Goal: Task Accomplishment & Management: Manage account settings

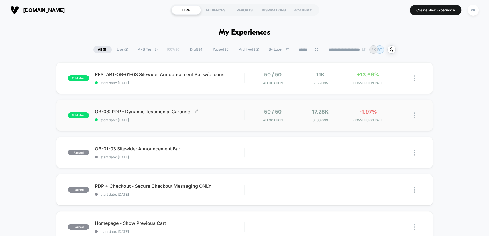
click at [222, 121] on span "start date: [DATE]" at bounding box center [169, 120] width 149 height 4
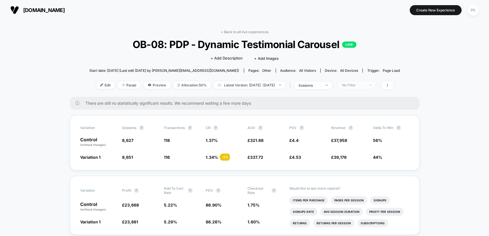
click at [355, 84] on div "No Filter" at bounding box center [353, 85] width 23 height 4
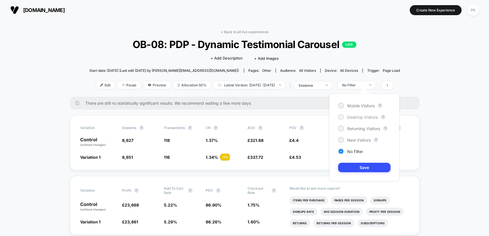
click at [362, 116] on span "Desktop Visitors" at bounding box center [362, 117] width 31 height 5
click at [363, 167] on button "Save" at bounding box center [364, 167] width 52 height 9
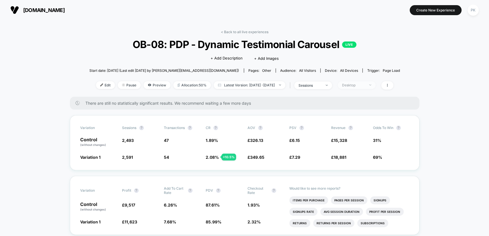
click at [361, 84] on div "Desktop" at bounding box center [353, 85] width 23 height 4
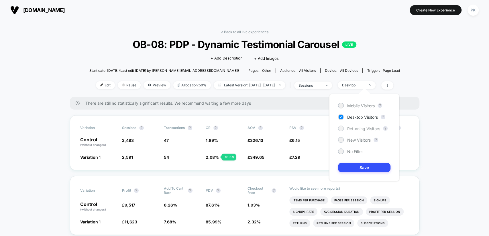
click at [369, 130] on span "Returning Visitors" at bounding box center [363, 128] width 33 height 5
click at [364, 168] on button "Save" at bounding box center [364, 167] width 52 height 9
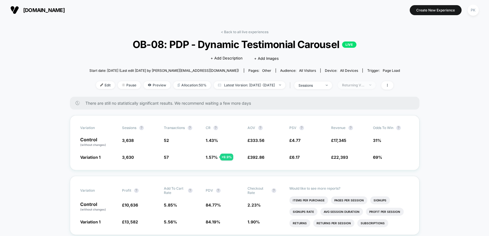
click at [365, 87] on span "Returning Visitors" at bounding box center [357, 85] width 38 height 8
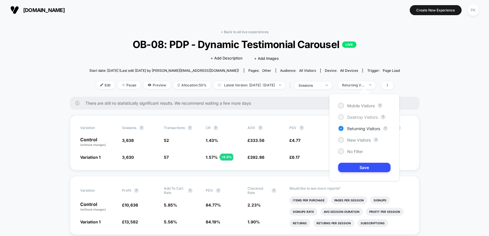
click at [363, 119] on span "Desktop Visitors" at bounding box center [362, 117] width 31 height 5
click at [369, 168] on button "Save" at bounding box center [364, 167] width 52 height 9
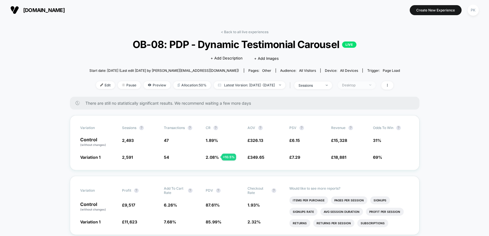
click at [376, 83] on span "Desktop" at bounding box center [357, 85] width 38 height 8
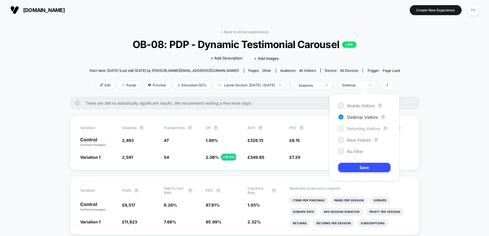
click at [373, 130] on span "Returning Visitors" at bounding box center [363, 128] width 33 height 5
click at [366, 167] on button "Save" at bounding box center [364, 167] width 52 height 9
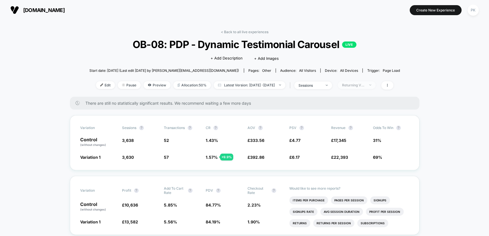
click at [365, 84] on div "Returning Visitors" at bounding box center [353, 85] width 23 height 4
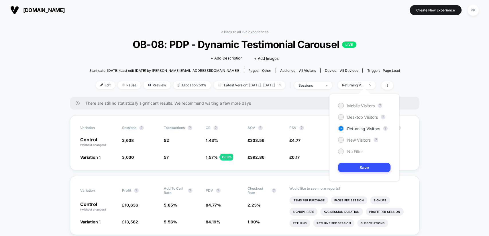
click at [355, 151] on span "No Filter" at bounding box center [355, 151] width 16 height 5
click at [369, 167] on button "Save" at bounding box center [364, 167] width 52 height 9
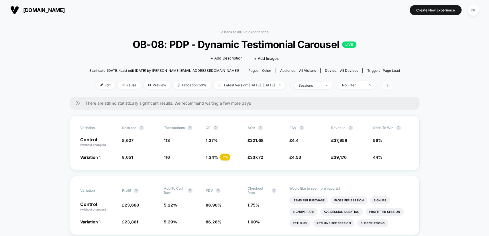
click at [394, 82] on span at bounding box center [387, 85] width 12 height 8
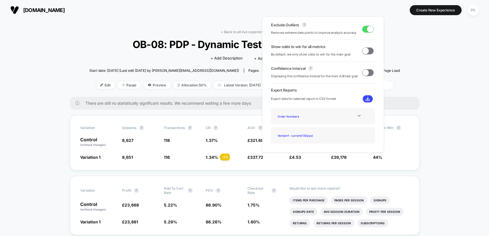
click at [367, 30] on span at bounding box center [370, 29] width 6 height 6
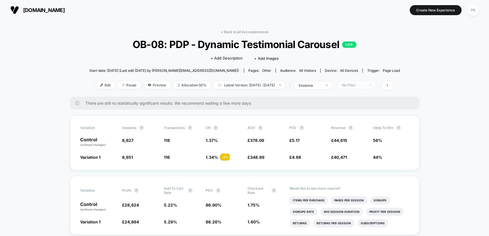
click at [365, 86] on div "No Filter" at bounding box center [353, 85] width 23 height 4
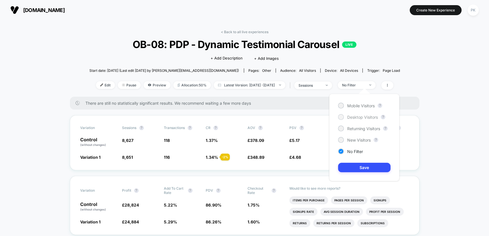
click at [366, 117] on span "Desktop Visitors" at bounding box center [362, 117] width 31 height 5
click at [373, 166] on button "Save" at bounding box center [364, 167] width 52 height 9
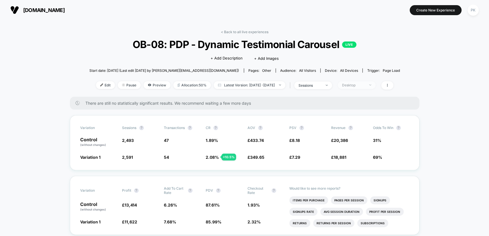
click at [355, 83] on div "Desktop" at bounding box center [353, 85] width 23 height 4
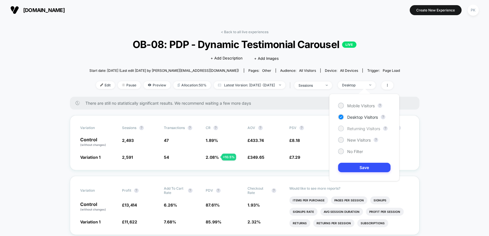
click at [358, 130] on span "Returning Visitors" at bounding box center [363, 128] width 33 height 5
click at [366, 169] on button "Save" at bounding box center [364, 167] width 52 height 9
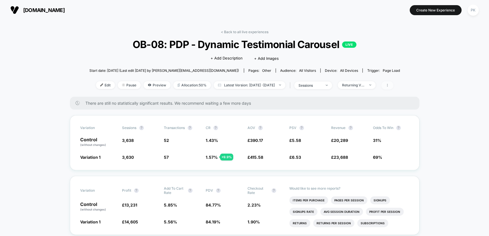
click at [387, 85] on icon at bounding box center [387, 85] width 1 height 3
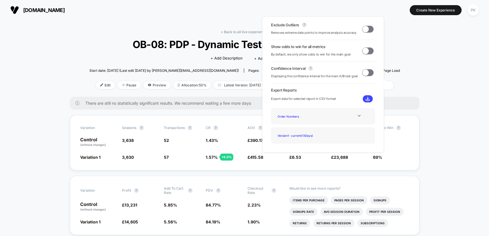
click at [367, 31] on span at bounding box center [367, 29] width 11 height 7
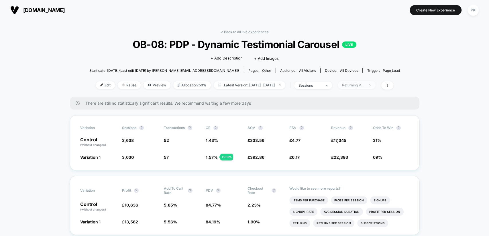
click at [365, 82] on span "Returning Visitors" at bounding box center [357, 85] width 38 height 8
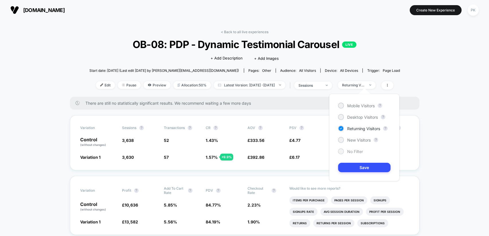
click at [351, 149] on span "No Filter" at bounding box center [355, 151] width 16 height 5
click at [362, 168] on button "Save" at bounding box center [364, 167] width 52 height 9
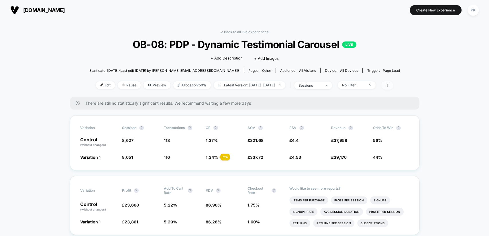
click at [394, 87] on span at bounding box center [387, 85] width 12 height 8
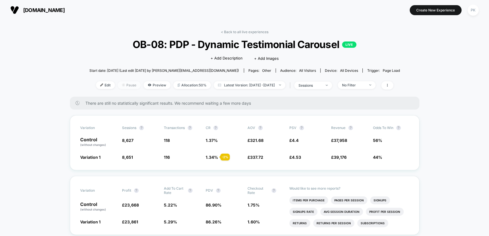
click at [126, 86] on span "Pause" at bounding box center [129, 85] width 23 height 8
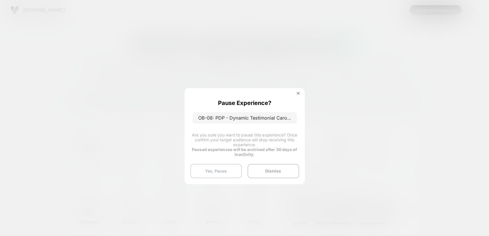
click at [231, 171] on button "Yes, Pause" at bounding box center [216, 171] width 52 height 14
